Goal: Find specific page/section: Find specific page/section

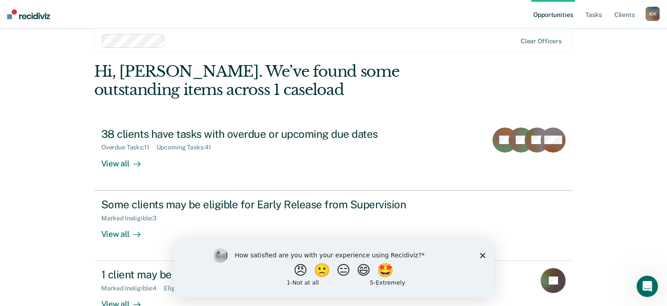
scroll to position [37, 0]
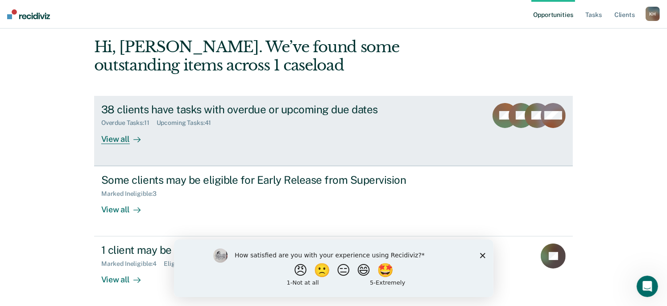
click at [122, 141] on div "View all" at bounding box center [126, 135] width 50 height 17
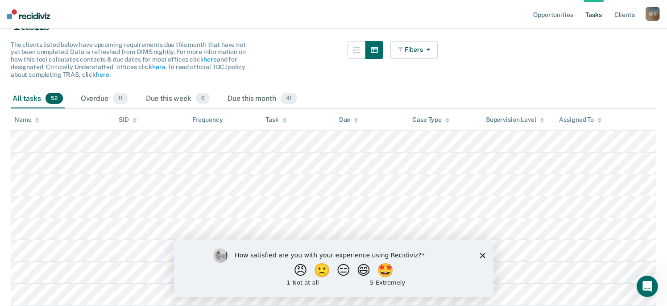
scroll to position [79, 0]
click at [484, 253] on polygon "Close survey" at bounding box center [482, 254] width 5 height 5
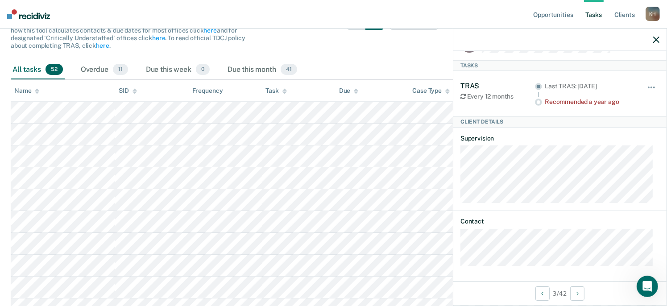
scroll to position [0, 0]
